Goal: Task Accomplishment & Management: Manage account settings

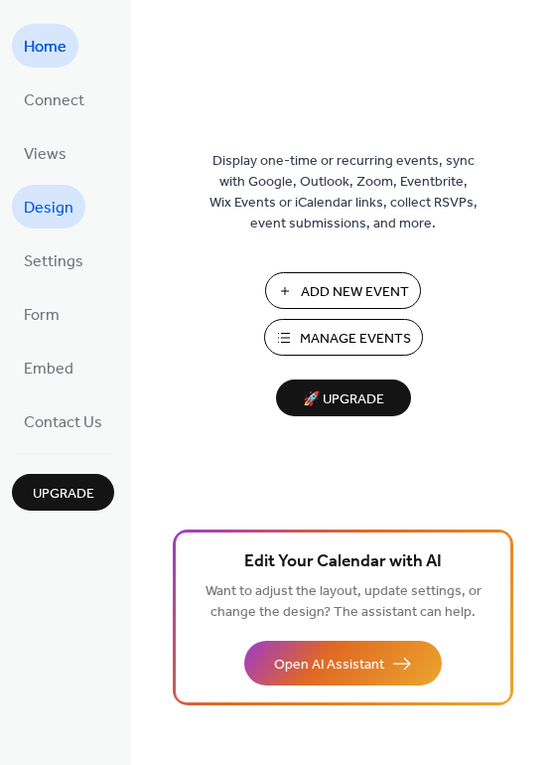
click at [49, 214] on span "Design" at bounding box center [49, 209] width 50 height 32
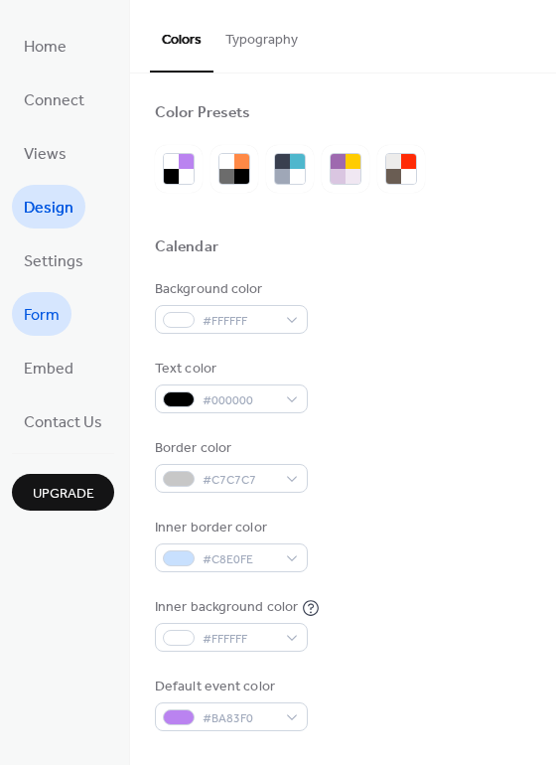
click at [33, 322] on span "Form" at bounding box center [42, 316] width 36 height 32
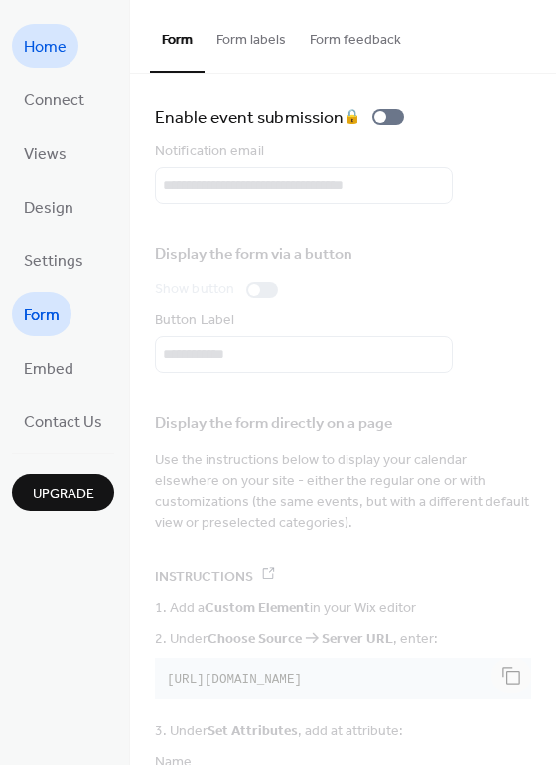
click at [38, 44] on span "Home" at bounding box center [45, 48] width 43 height 32
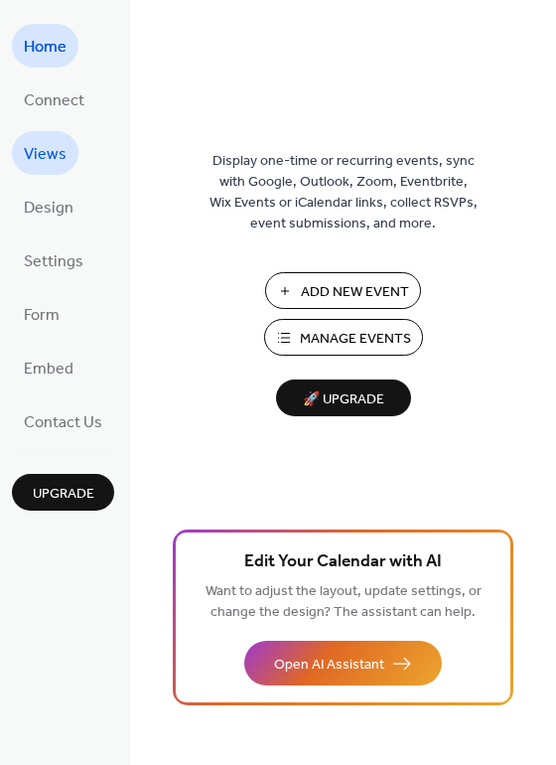
click at [54, 161] on span "Views" at bounding box center [45, 155] width 43 height 32
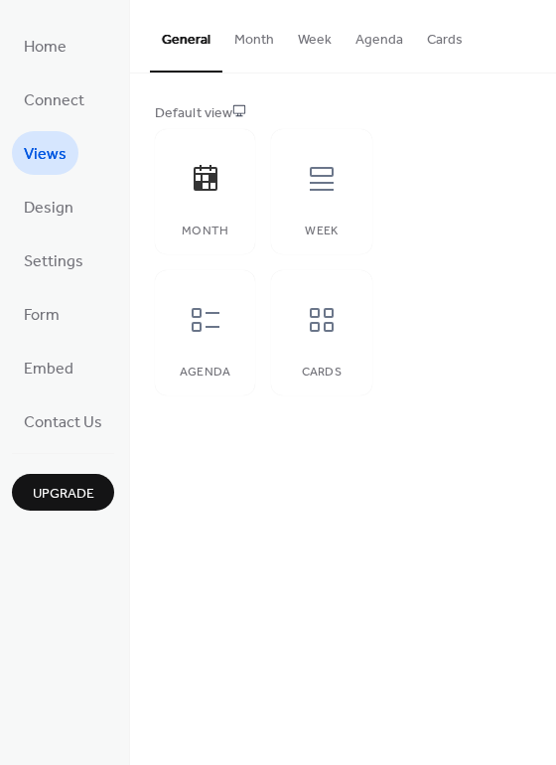
click at [251, 34] on button "Month" at bounding box center [255, 35] width 64 height 71
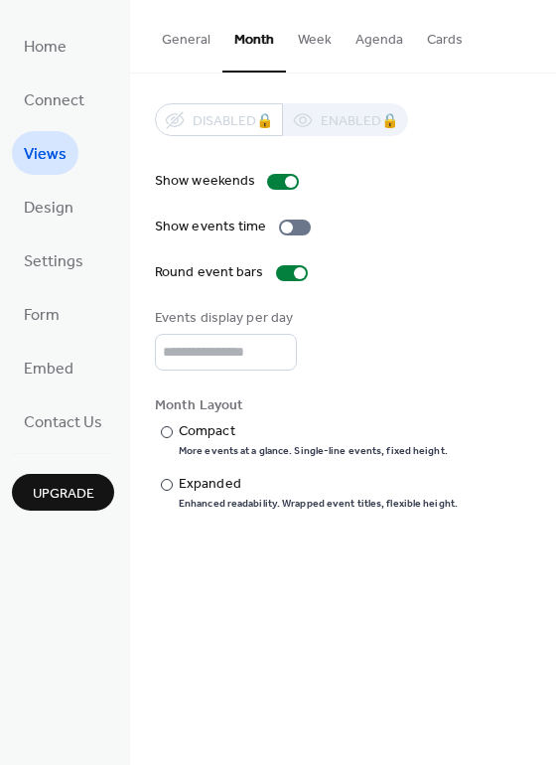
click at [189, 39] on button "General" at bounding box center [186, 35] width 73 height 71
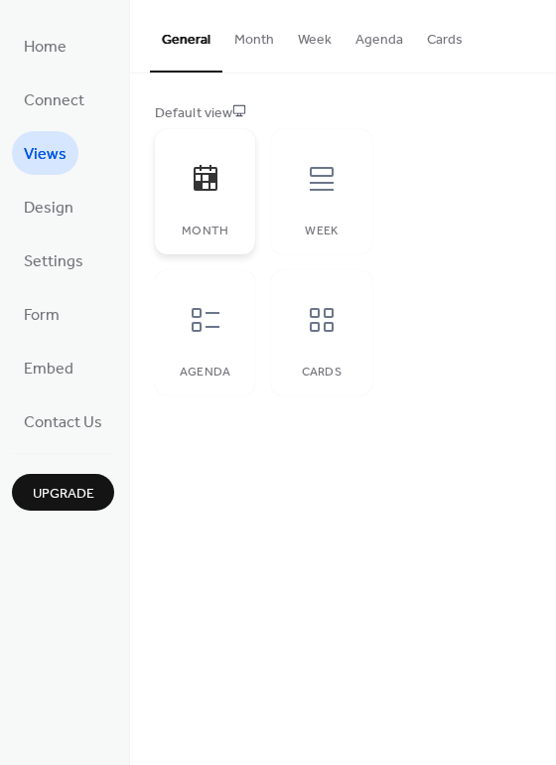
click at [207, 222] on div "Month" at bounding box center [205, 191] width 100 height 125
click at [195, 342] on div at bounding box center [206, 320] width 60 height 60
click at [230, 174] on div at bounding box center [206, 179] width 60 height 60
click at [249, 43] on button "Month" at bounding box center [255, 35] width 64 height 71
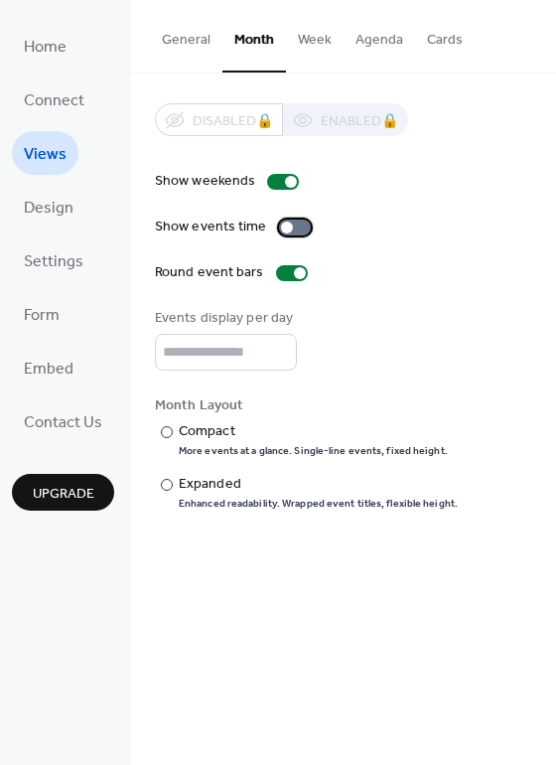
click at [292, 228] on div at bounding box center [295, 228] width 32 height 16
click at [172, 431] on div "​" at bounding box center [165, 431] width 20 height 21
click at [50, 107] on span "Connect" at bounding box center [54, 101] width 61 height 32
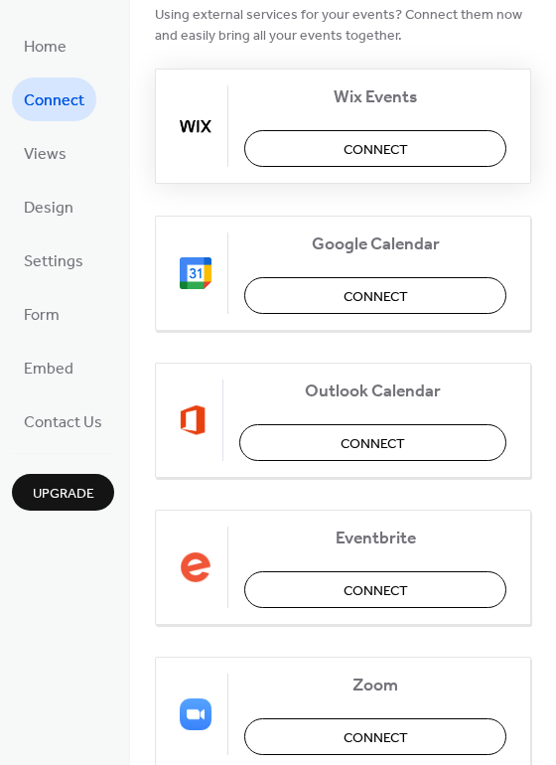
scroll to position [248, 0]
